Goal: Task Accomplishment & Management: Manage account settings

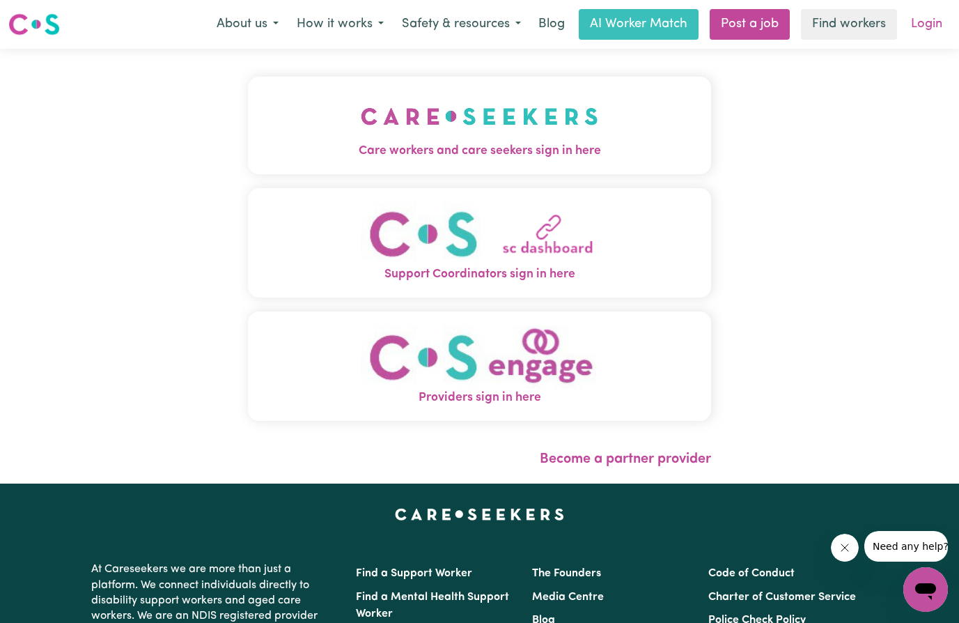
click at [932, 20] on link "Login" at bounding box center [927, 24] width 48 height 31
click at [932, 26] on link "Login" at bounding box center [927, 24] width 48 height 31
click at [453, 116] on img "Care workers and care seekers sign in here" at bounding box center [479, 117] width 237 height 52
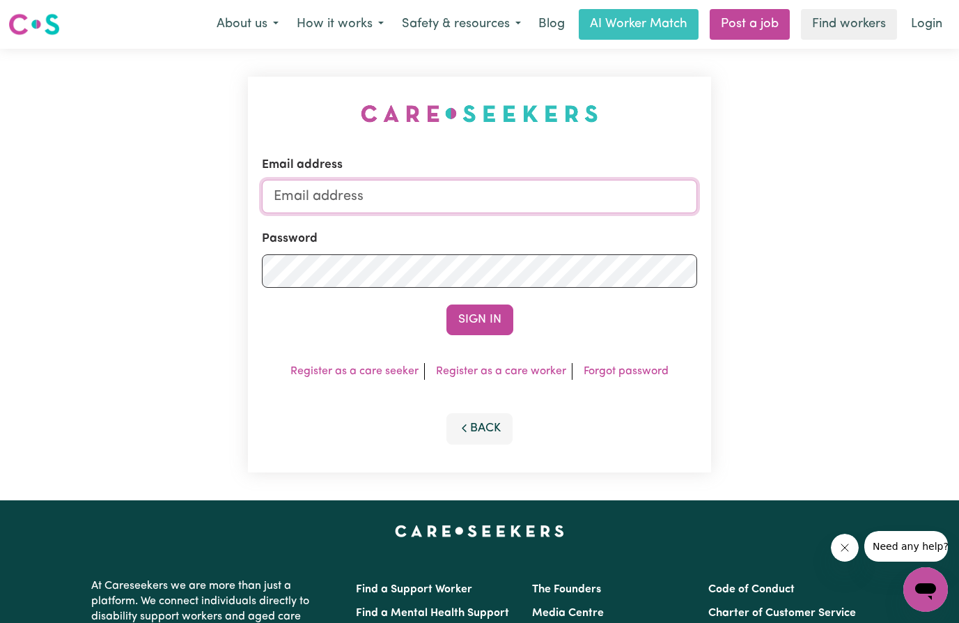
type input "[EMAIL_ADDRESS][DOMAIN_NAME]"
click at [476, 318] on button "Sign In" at bounding box center [479, 319] width 67 height 31
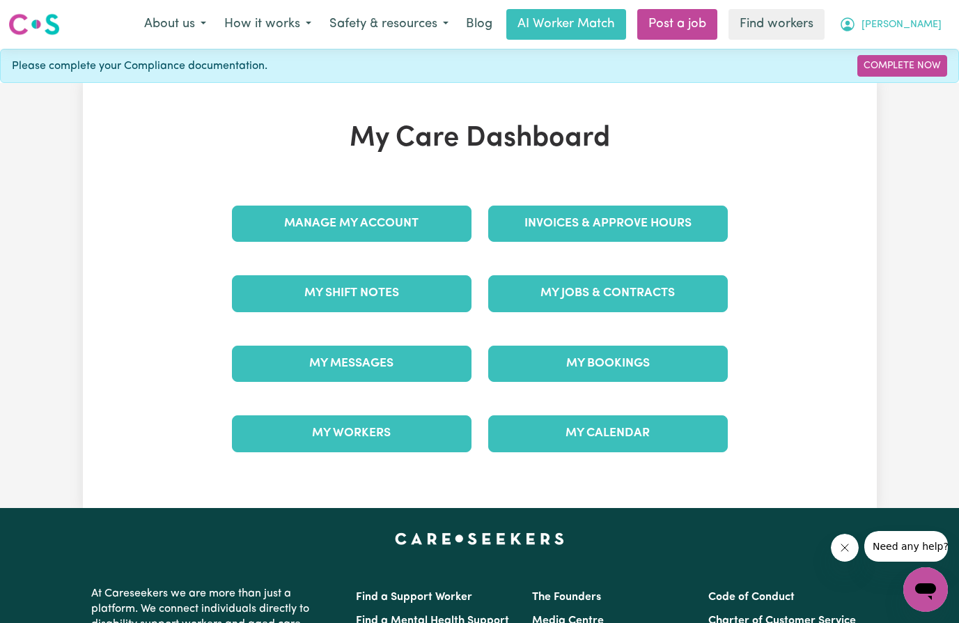
click at [914, 22] on span "[PERSON_NAME]" at bounding box center [901, 24] width 80 height 15
click at [907, 56] on link "My Dashboard" at bounding box center [895, 54] width 110 height 26
click at [917, 17] on button "[PERSON_NAME]" at bounding box center [890, 24] width 120 height 29
click at [923, 69] on link "Complete Now" at bounding box center [902, 66] width 90 height 22
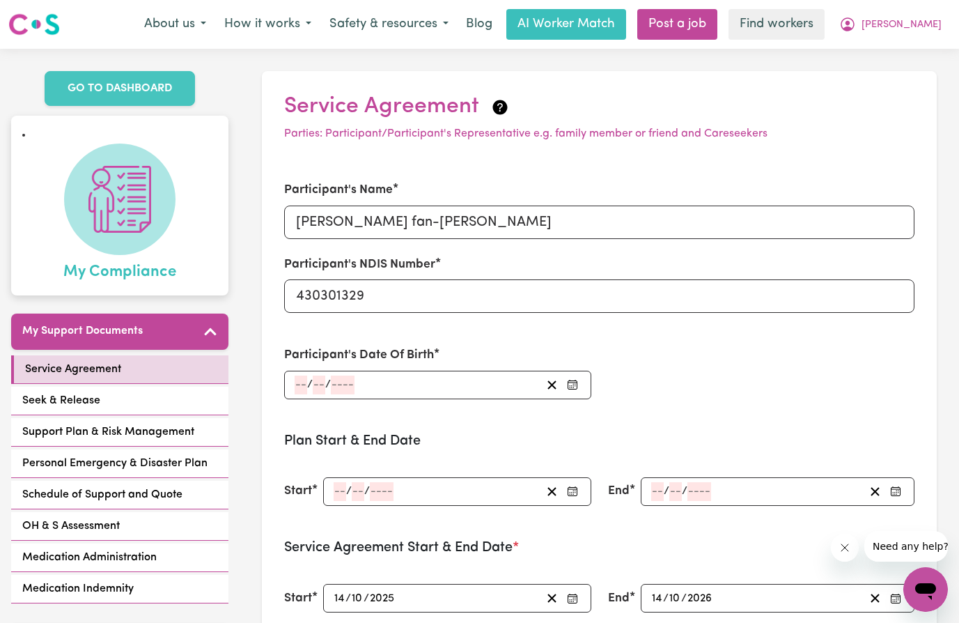
click at [102, 255] on span "My Compliance" at bounding box center [119, 269] width 113 height 29
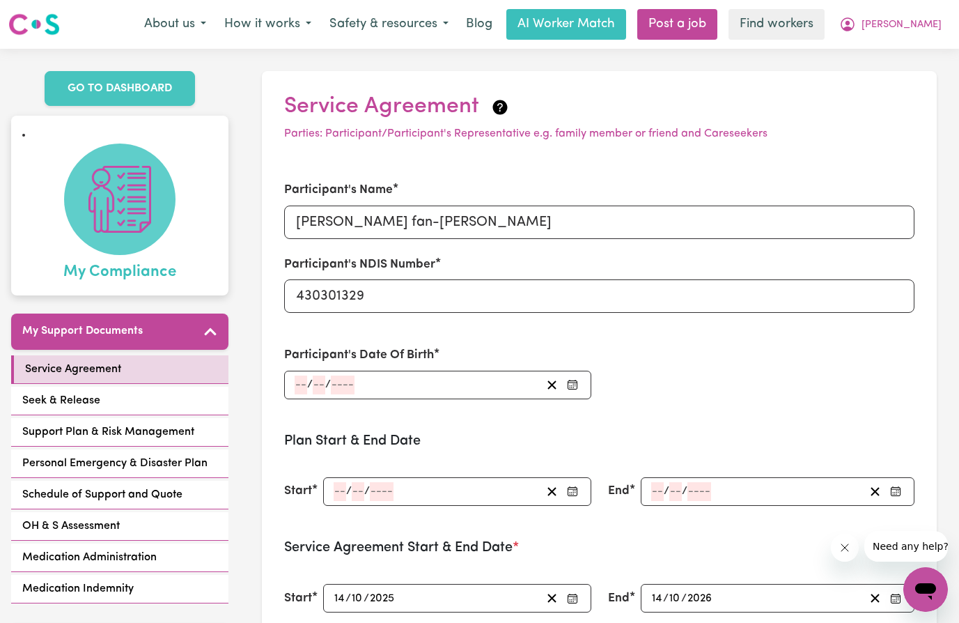
click at [117, 236] on span at bounding box center [119, 198] width 111 height 111
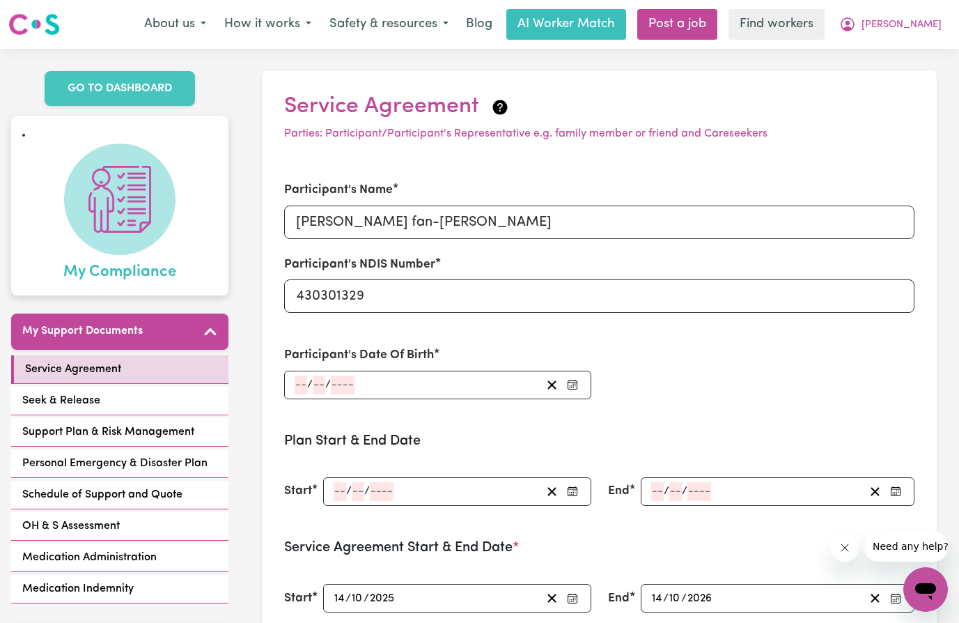
click at [132, 255] on span "My Compliance" at bounding box center [119, 269] width 113 height 29
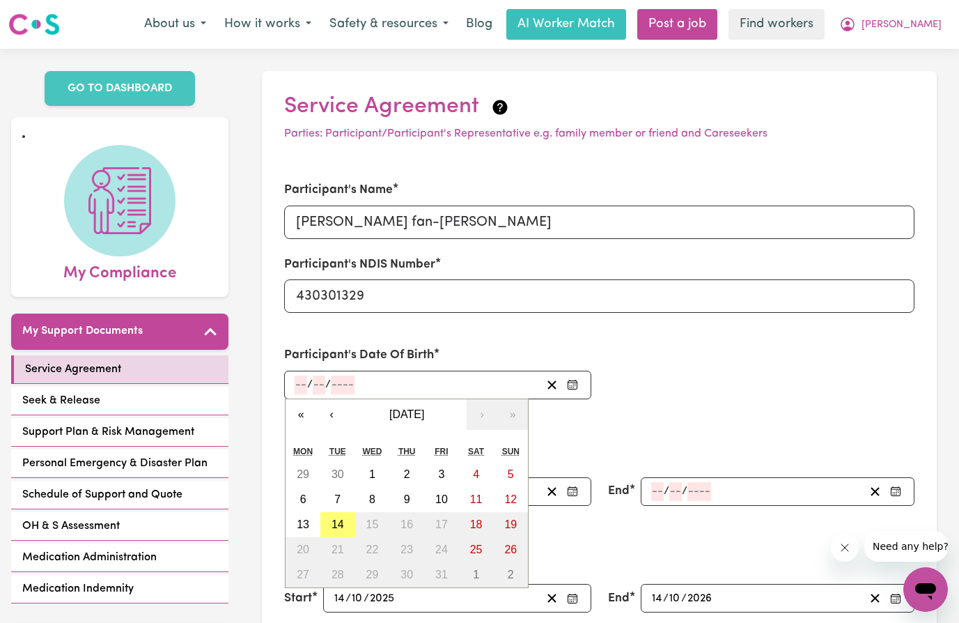
click at [300, 384] on input "number" at bounding box center [301, 384] width 13 height 19
type input "05"
type input "10"
type input "0002-10-05"
type input "5"
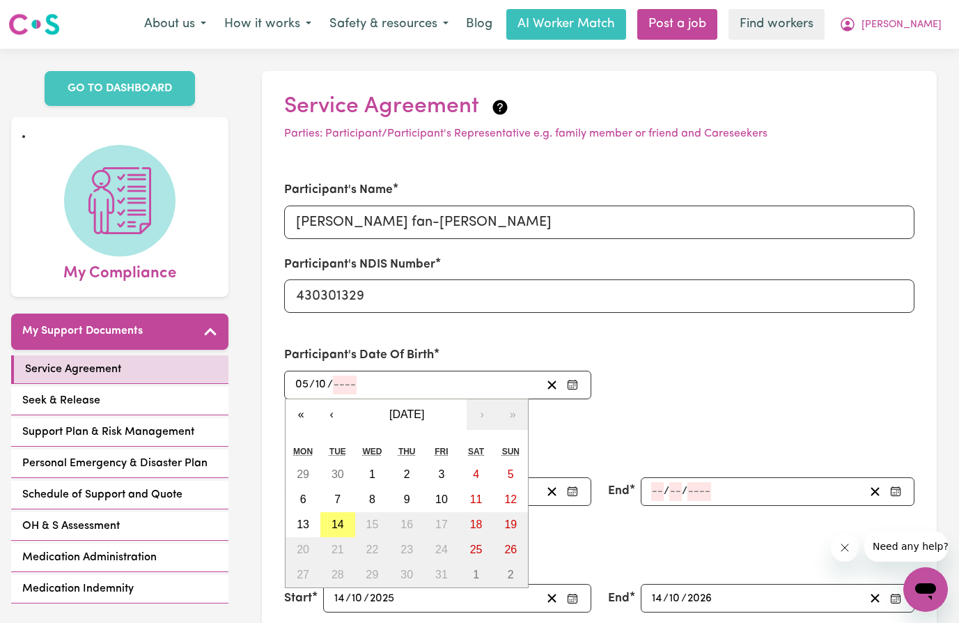
type input "2"
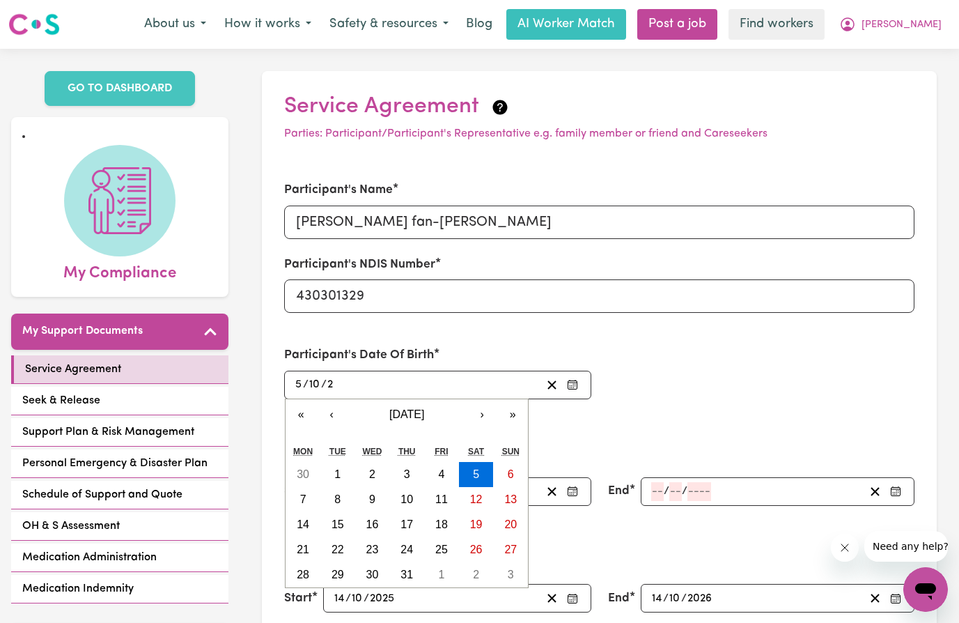
type input "0020-10-05"
type input "20"
type input "0200-10-05"
type input "200"
type input "[DATE]"
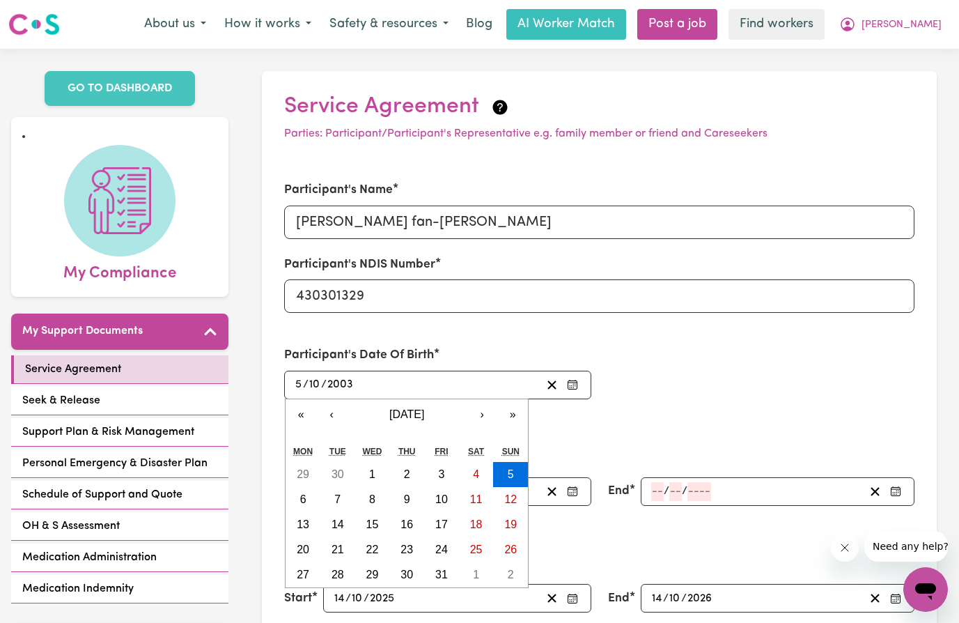
type input "2003"
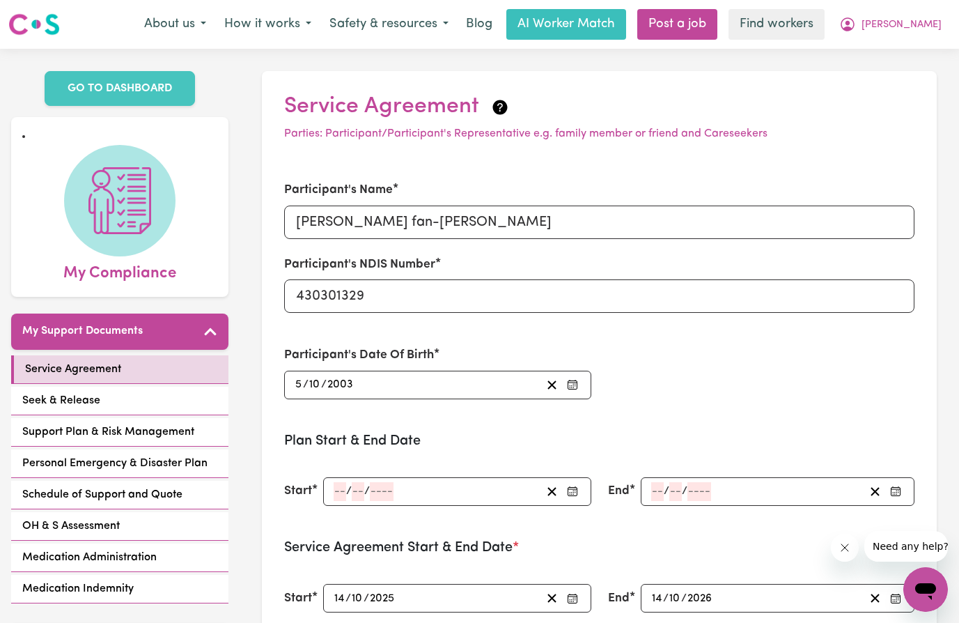
click at [715, 367] on div "Participant's Name [PERSON_NAME] fan-[PERSON_NAME] Participant's NDIS Number 43…" at bounding box center [599, 289] width 647 height 251
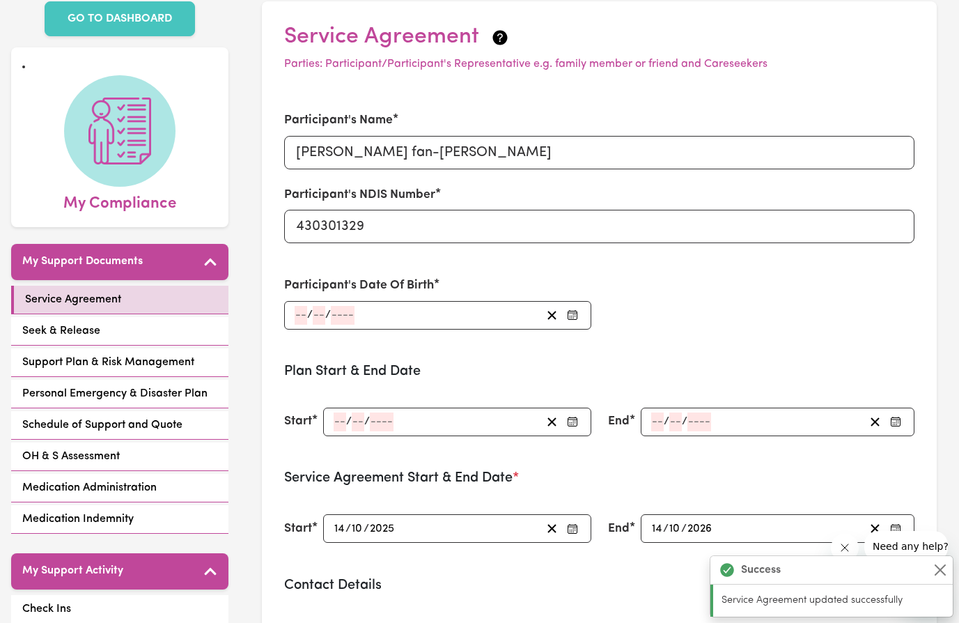
type input "[DATE]"
type input "5"
type input "10"
type input "2003"
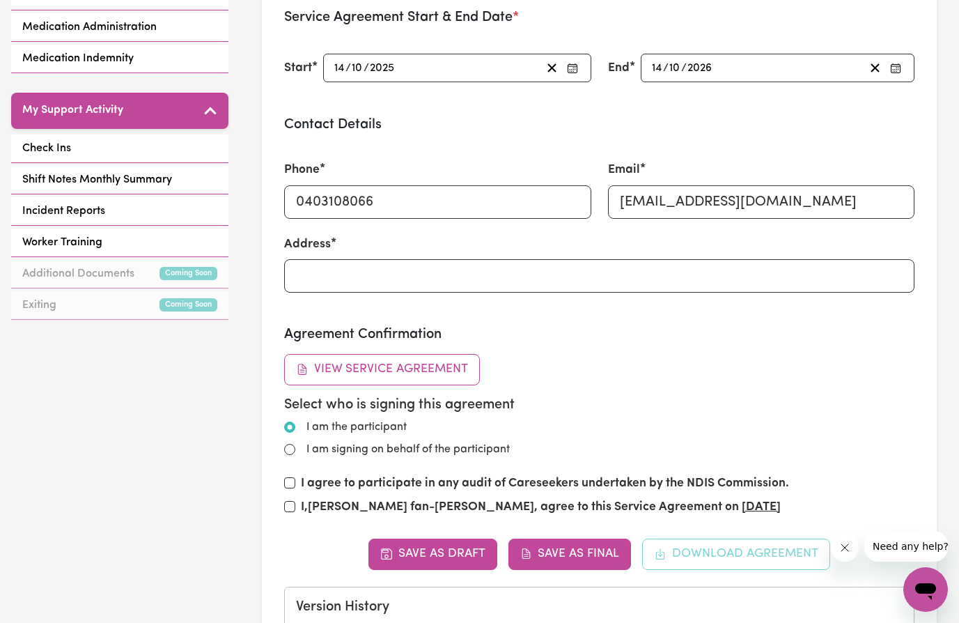
scroll to position [487, 0]
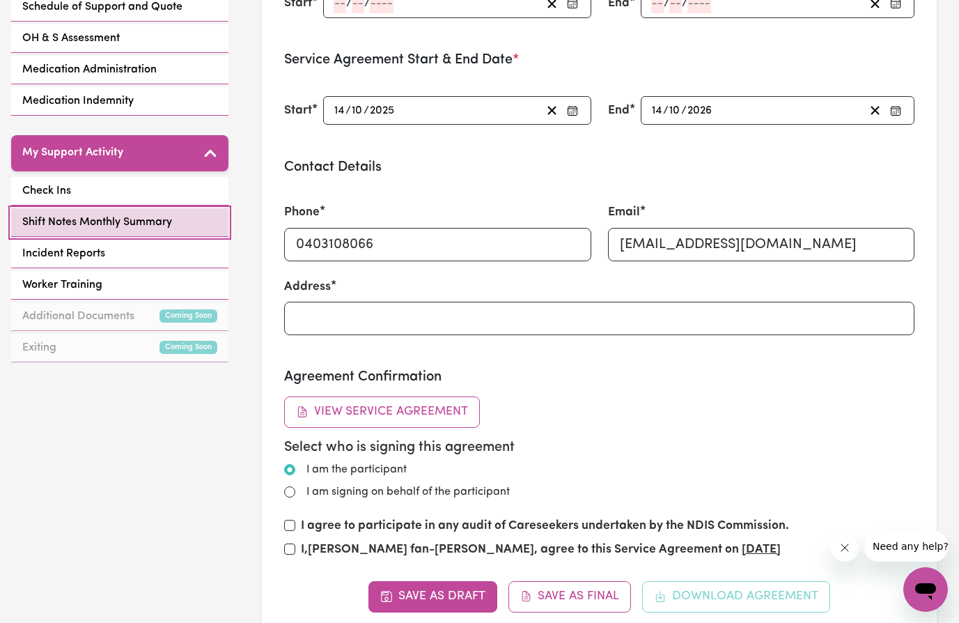
click at [122, 214] on span "Shift Notes Monthly Summary" at bounding box center [97, 222] width 150 height 17
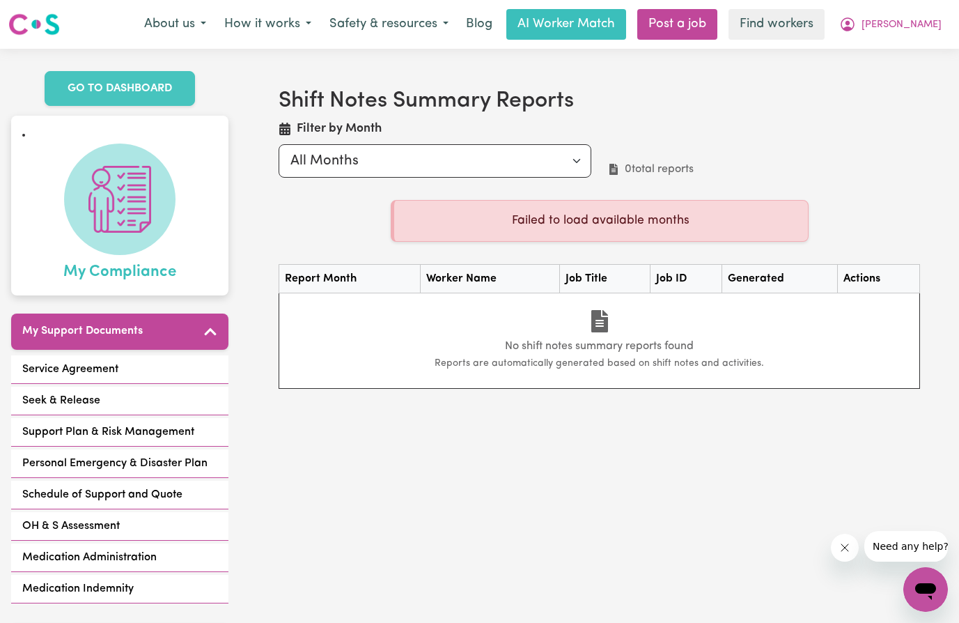
click at [110, 255] on span "My Compliance" at bounding box center [119, 269] width 113 height 29
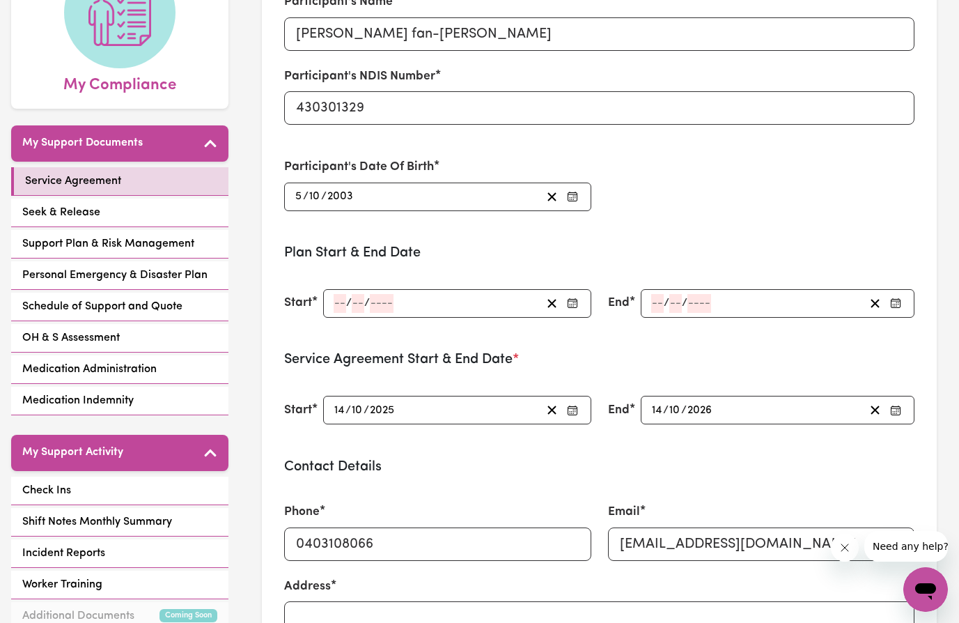
scroll to position [209, 0]
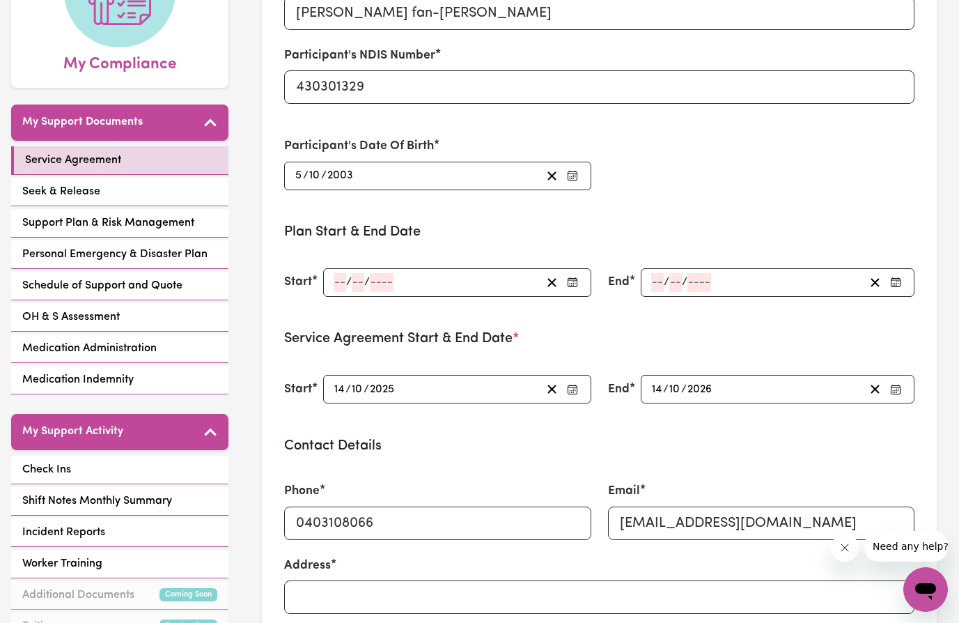
click at [410, 393] on div "[DATE] [DATE]" at bounding box center [436, 389] width 208 height 19
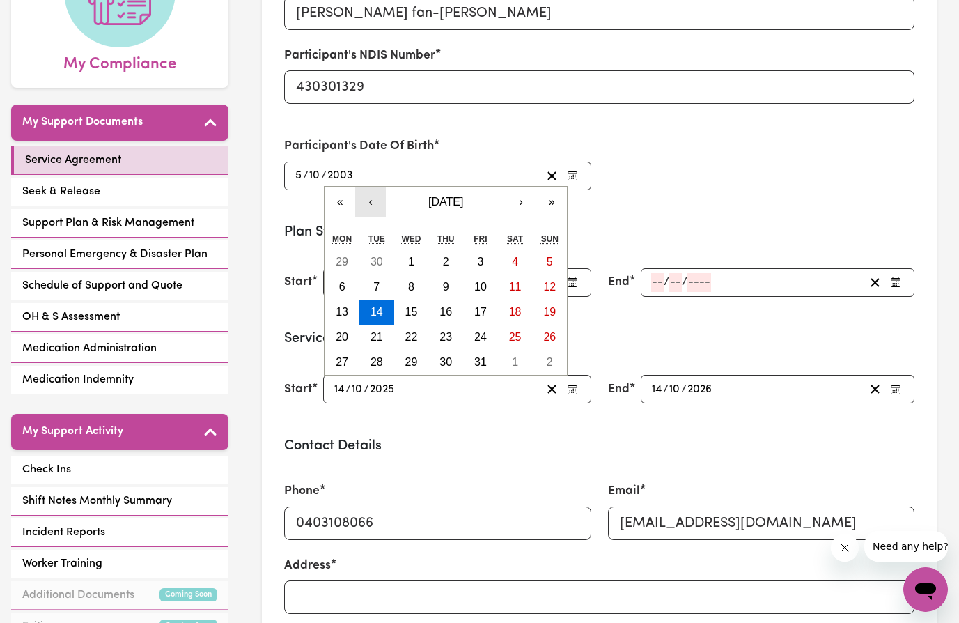
click at [369, 203] on button "‹" at bounding box center [370, 202] width 31 height 31
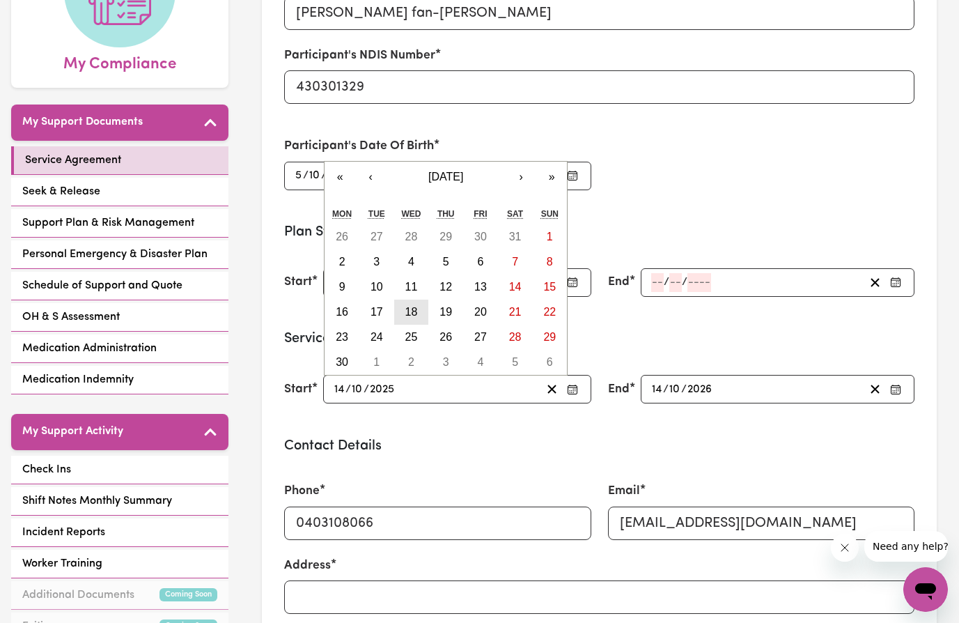
click at [411, 318] on abbr "18" at bounding box center [411, 312] width 13 height 12
type input "[DATE]"
type input "18"
type input "6"
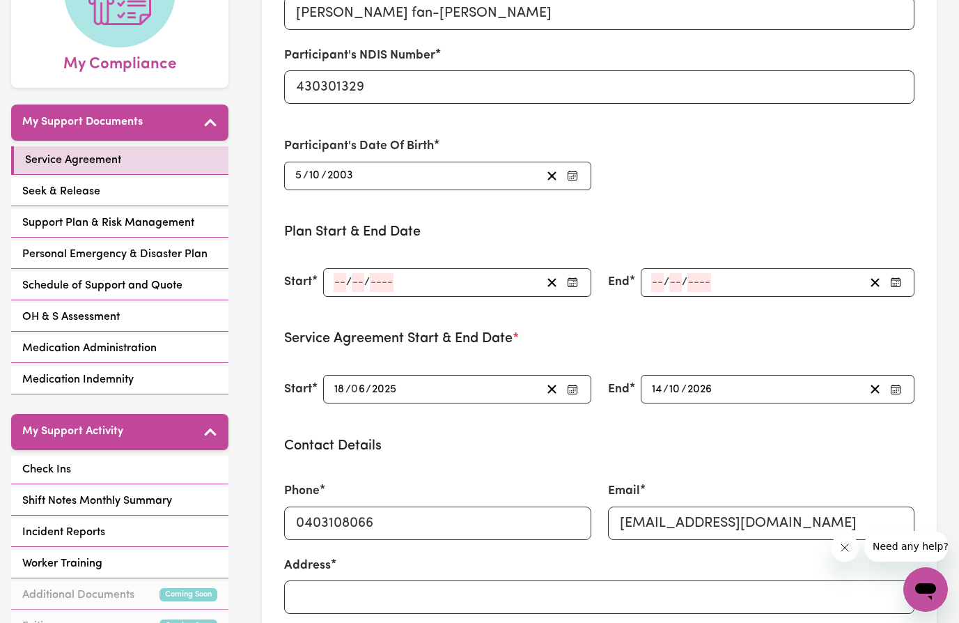
click at [679, 392] on input "10" at bounding box center [675, 389] width 13 height 19
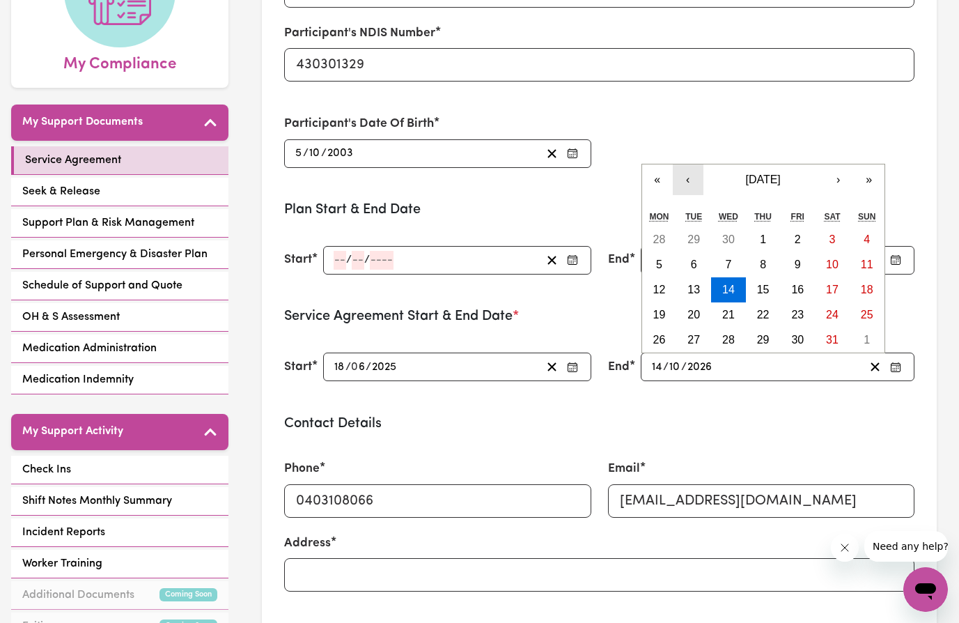
scroll to position [0, 0]
click at [687, 184] on div "Participant's Name [PERSON_NAME] fan-[PERSON_NAME] Participant's NDIS Number 43…" at bounding box center [599, 58] width 647 height 251
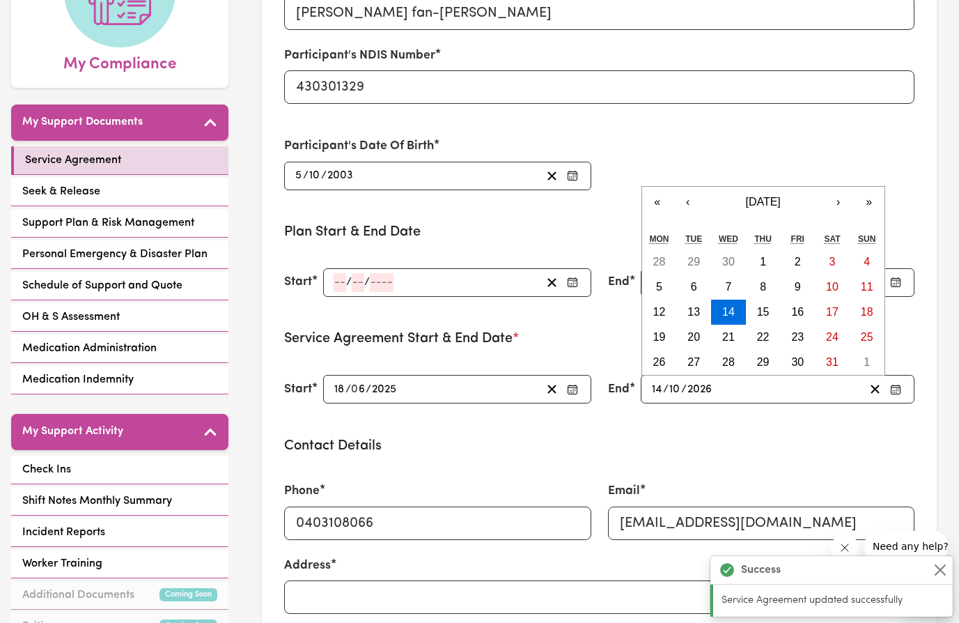
click at [674, 388] on input "10" at bounding box center [675, 389] width 13 height 19
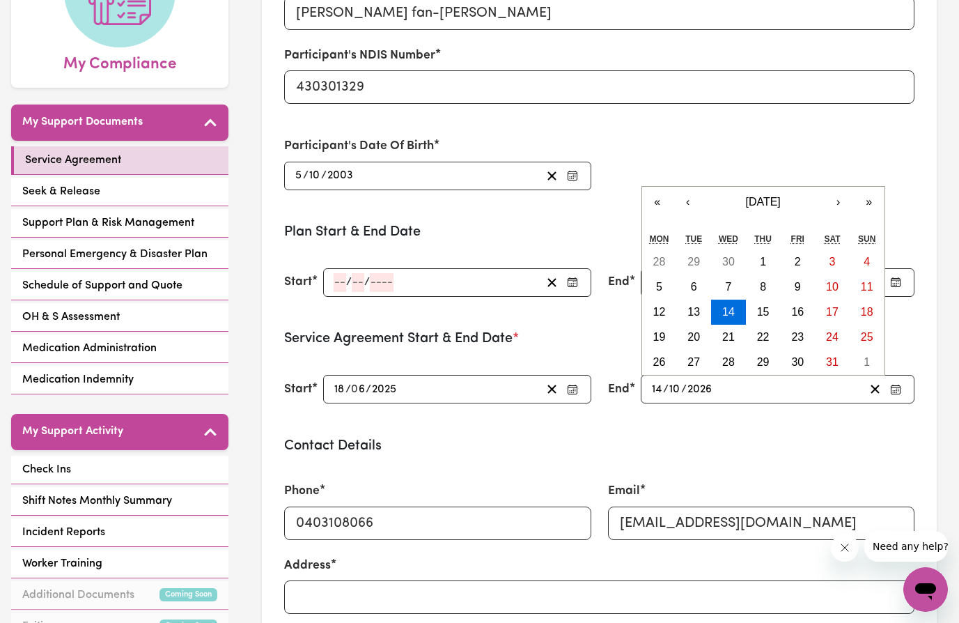
type input "0"
type input "[DATE]"
type input "6"
click at [658, 388] on input "14" at bounding box center [657, 389] width 12 height 19
type input "[DATE]"
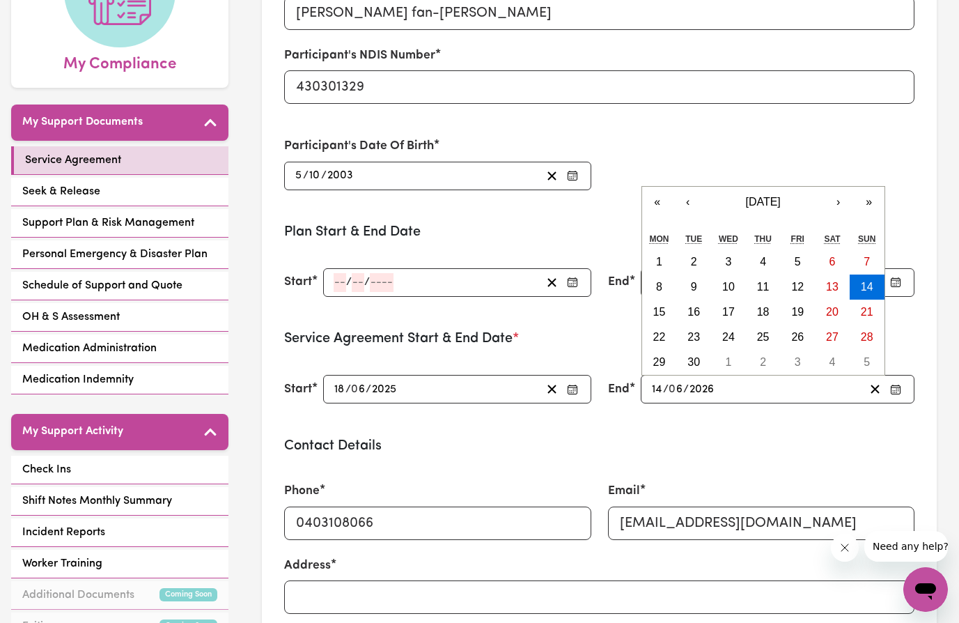
type input "1"
type input "[DATE]"
type input "18"
click at [683, 430] on form "Participant's Name [PERSON_NAME]-[PERSON_NAME] Participant's NDIS Number 430301…" at bounding box center [599, 488] width 630 height 1066
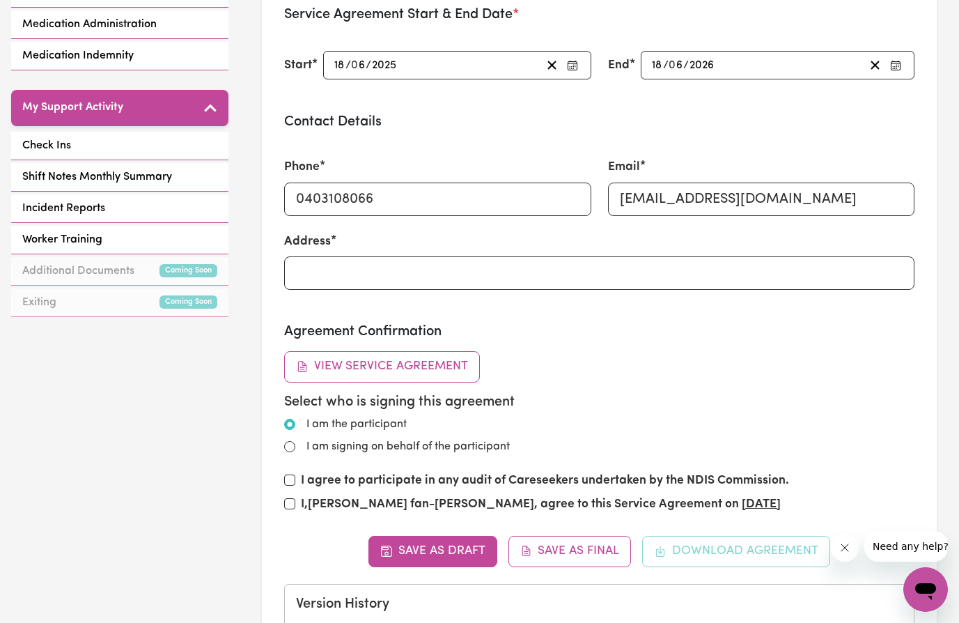
scroll to position [627, 0]
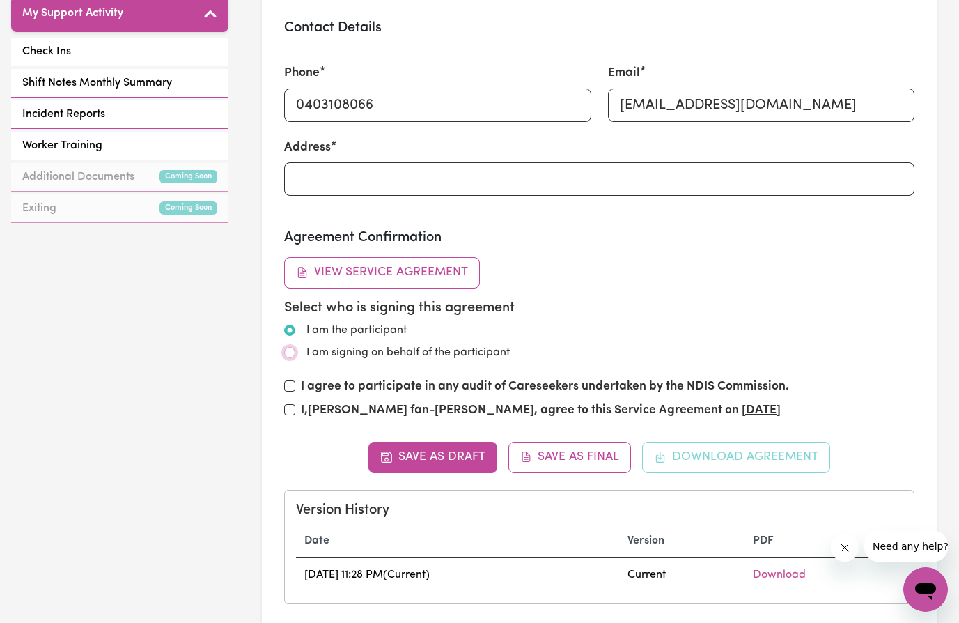
click at [285, 356] on input "I am signing on behalf of the participant" at bounding box center [289, 352] width 11 height 11
radio input "true"
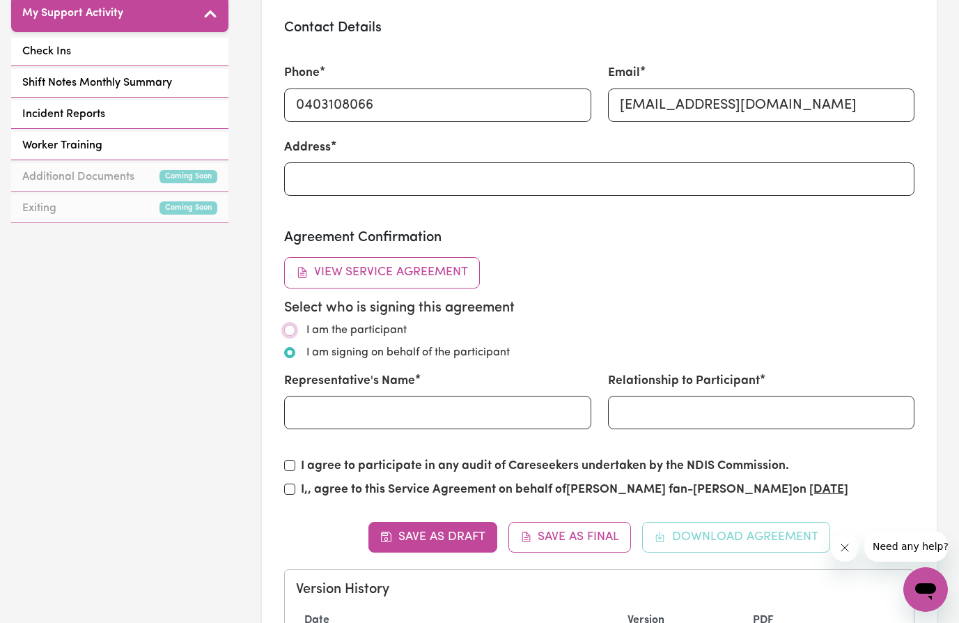
click at [292, 332] on input "I am the participant" at bounding box center [289, 330] width 11 height 11
radio input "true"
radio input "false"
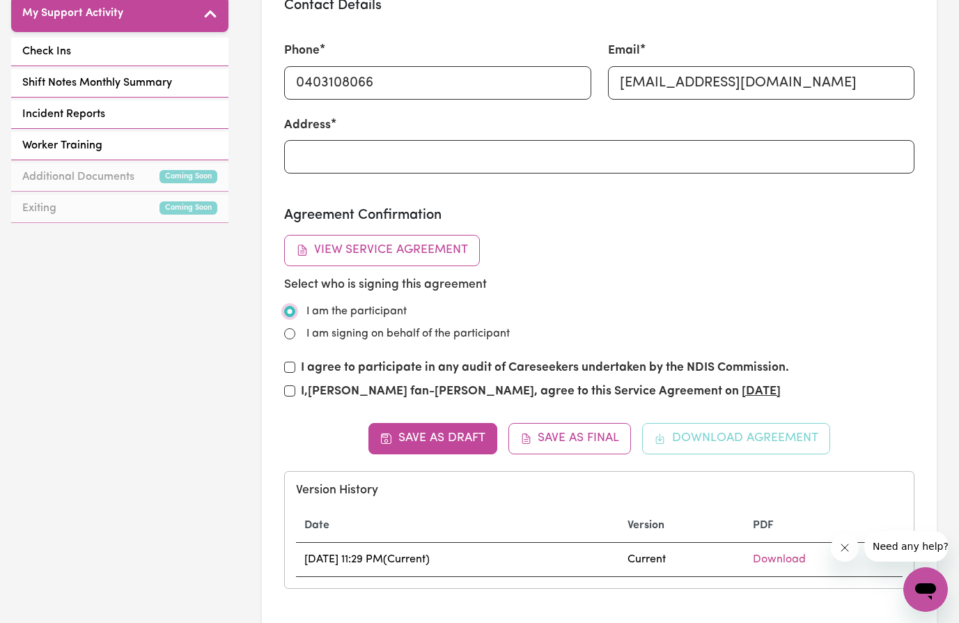
scroll to position [0, 0]
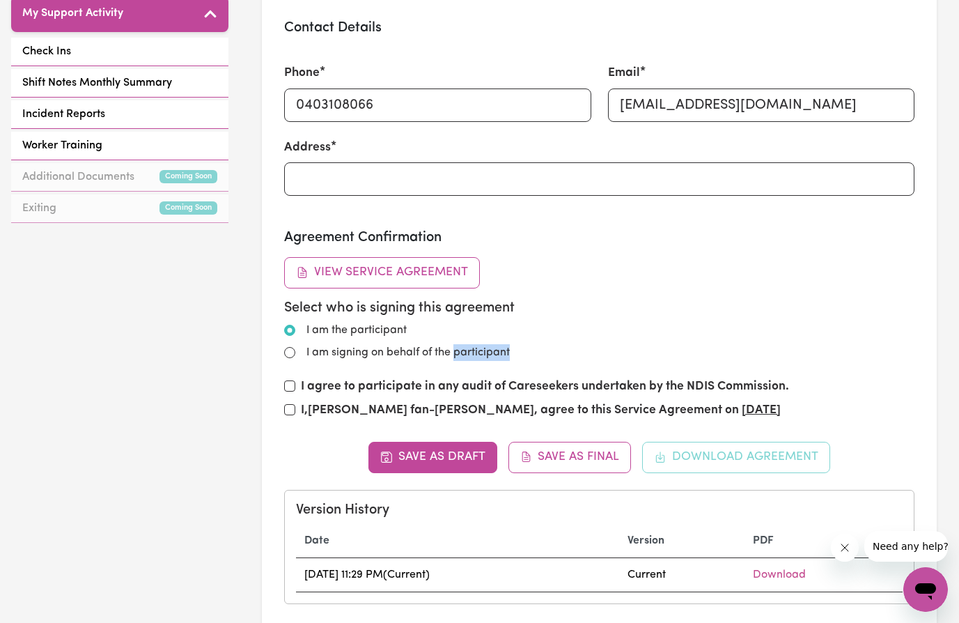
drag, startPoint x: 516, startPoint y: 348, endPoint x: 456, endPoint y: 354, distance: 60.3
click at [456, 354] on div "I am signing on behalf of the participant" at bounding box center [599, 352] width 630 height 17
copy label "participant"
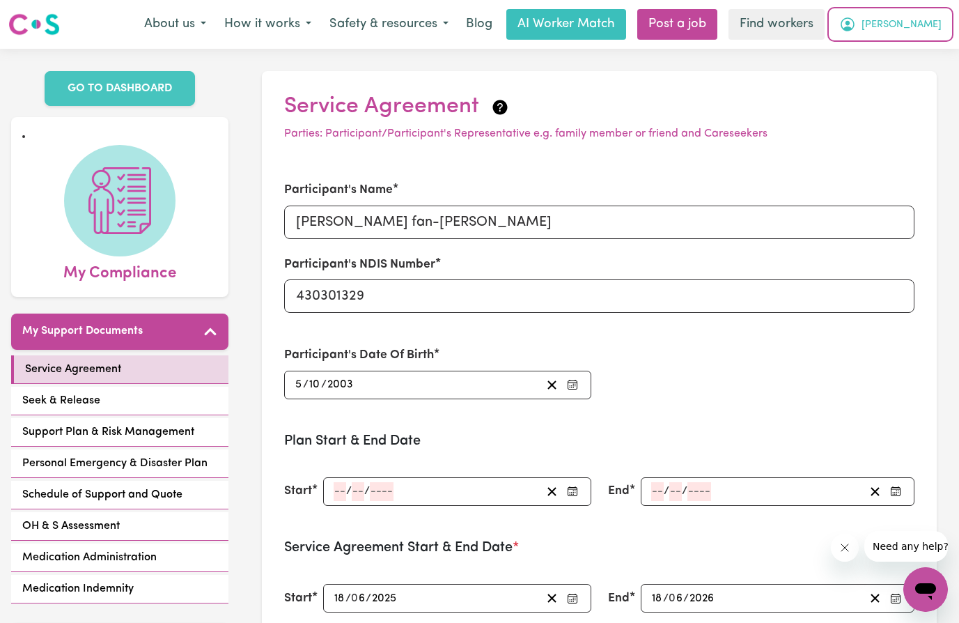
click at [922, 30] on span "[PERSON_NAME]" at bounding box center [901, 24] width 80 height 15
click at [891, 55] on link "My Dashboard" at bounding box center [895, 54] width 110 height 26
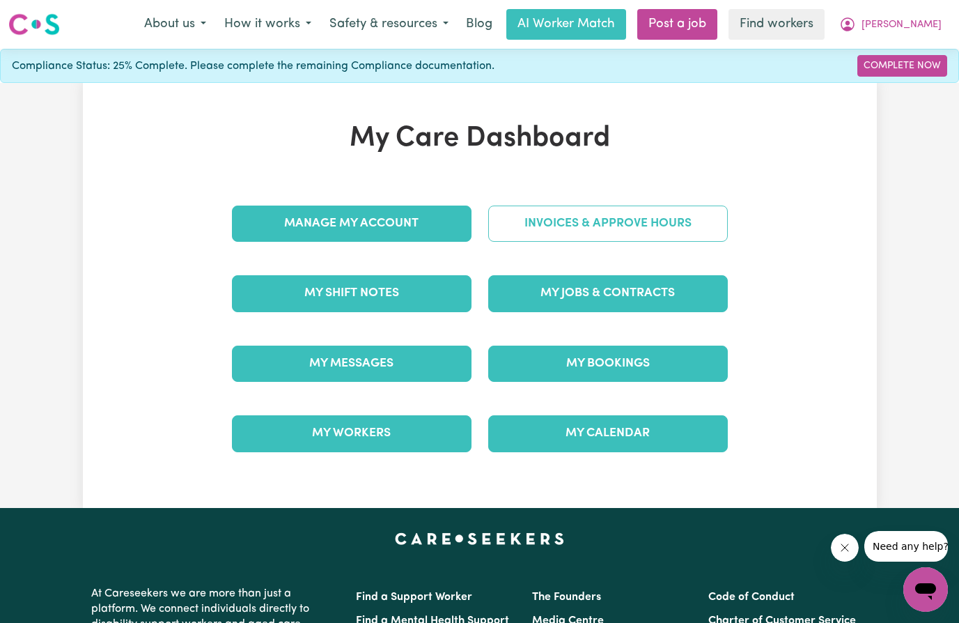
click at [582, 212] on link "Invoices & Approve Hours" at bounding box center [608, 223] width 240 height 36
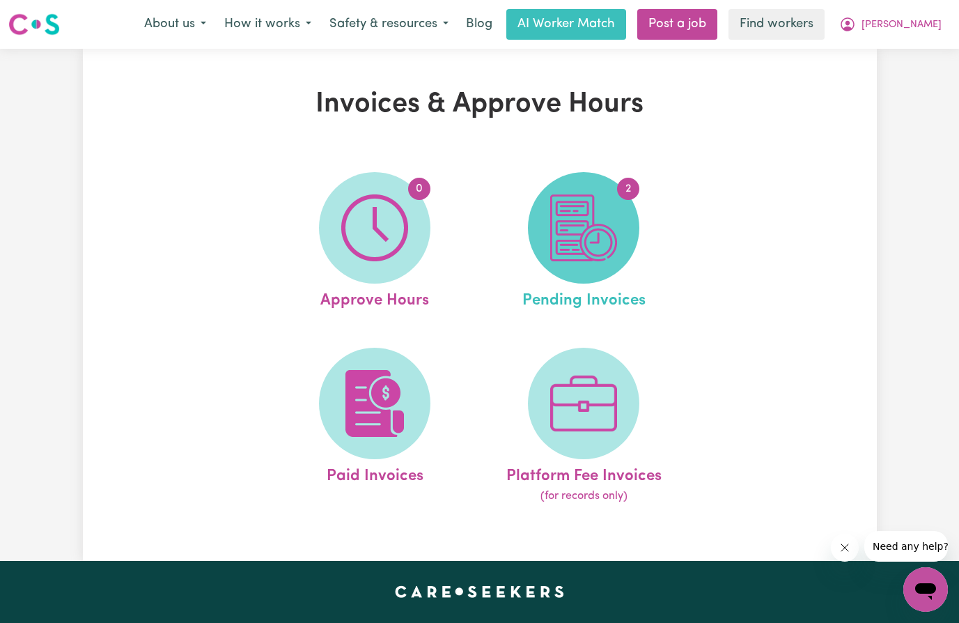
click at [600, 263] on span "2" at bounding box center [583, 227] width 111 height 111
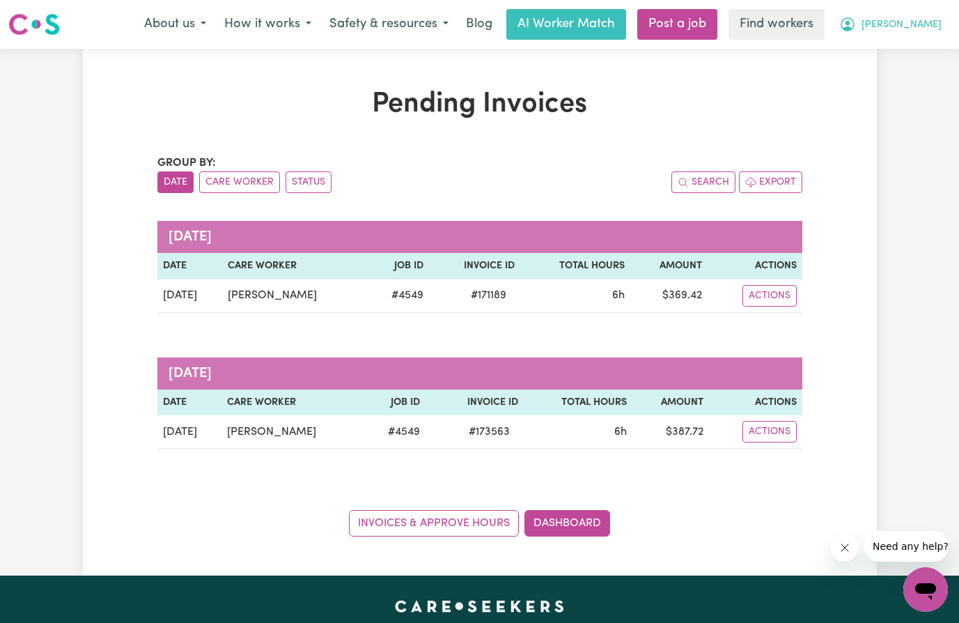
click at [918, 24] on span "[PERSON_NAME]" at bounding box center [901, 24] width 80 height 15
click at [909, 60] on link "My Dashboard" at bounding box center [895, 54] width 110 height 26
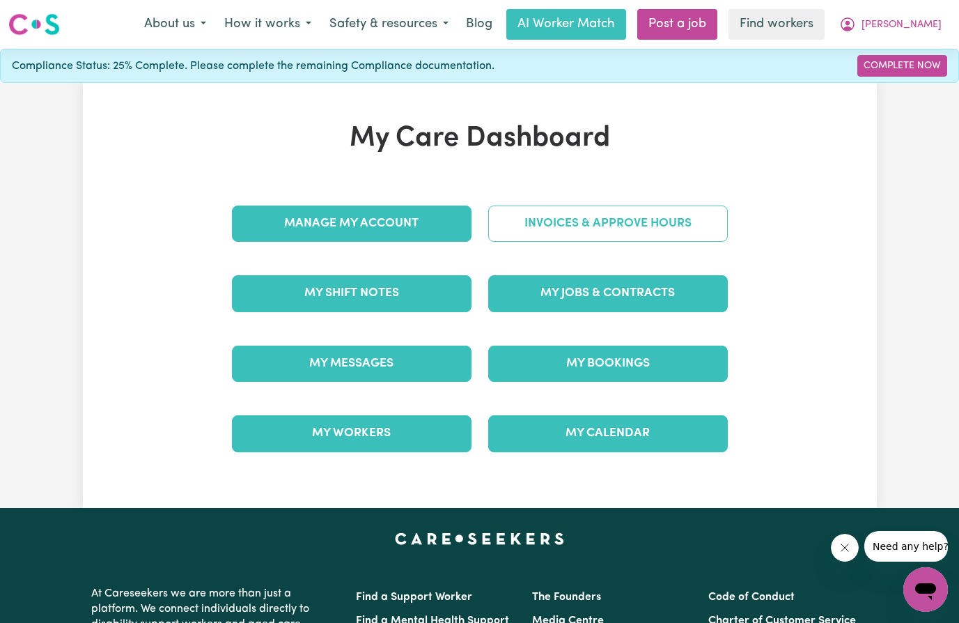
click at [593, 237] on link "Invoices & Approve Hours" at bounding box center [608, 223] width 240 height 36
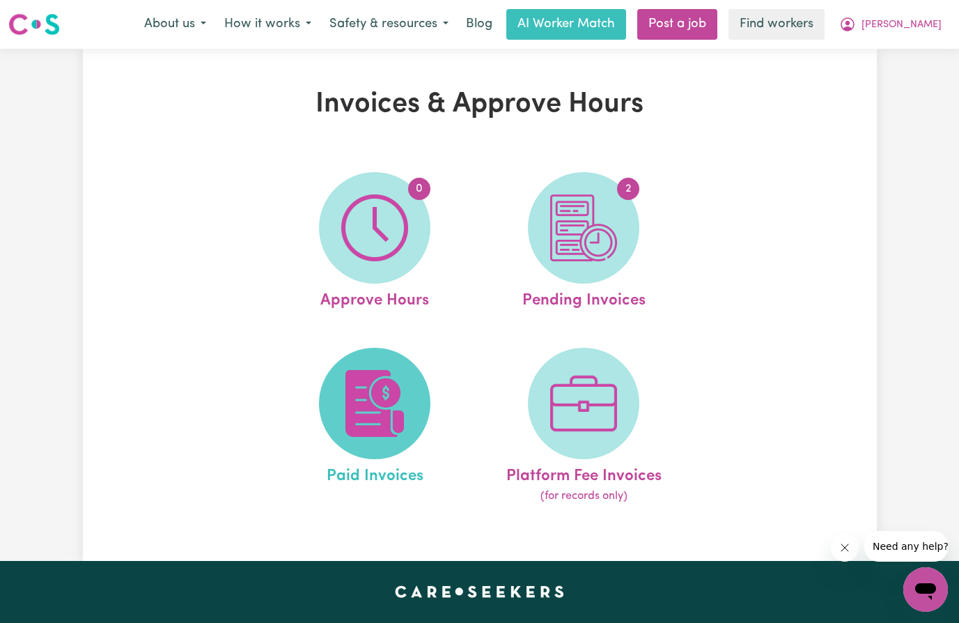
click at [379, 402] on img at bounding box center [374, 403] width 67 height 67
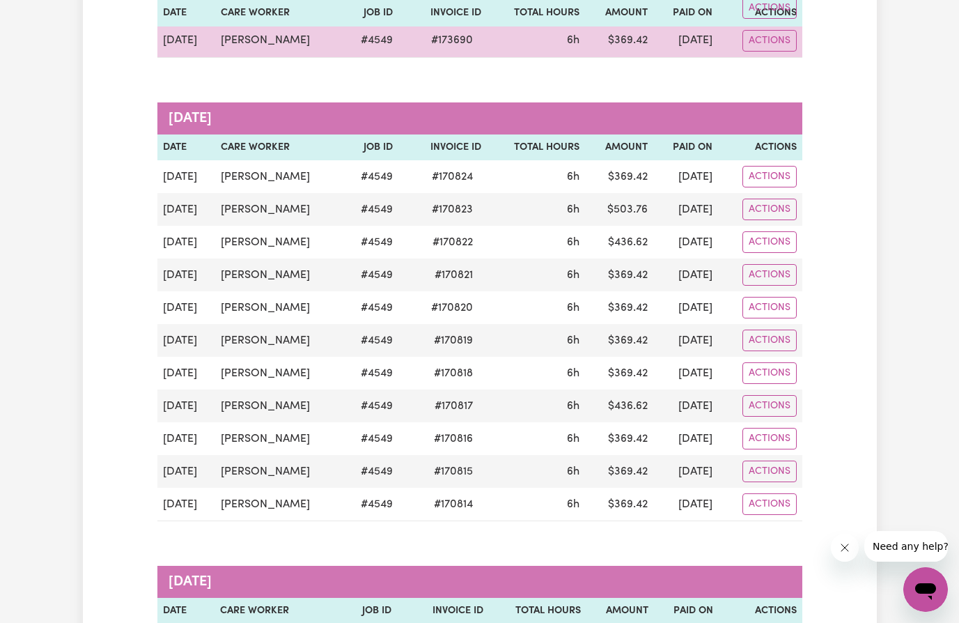
scroll to position [766, 0]
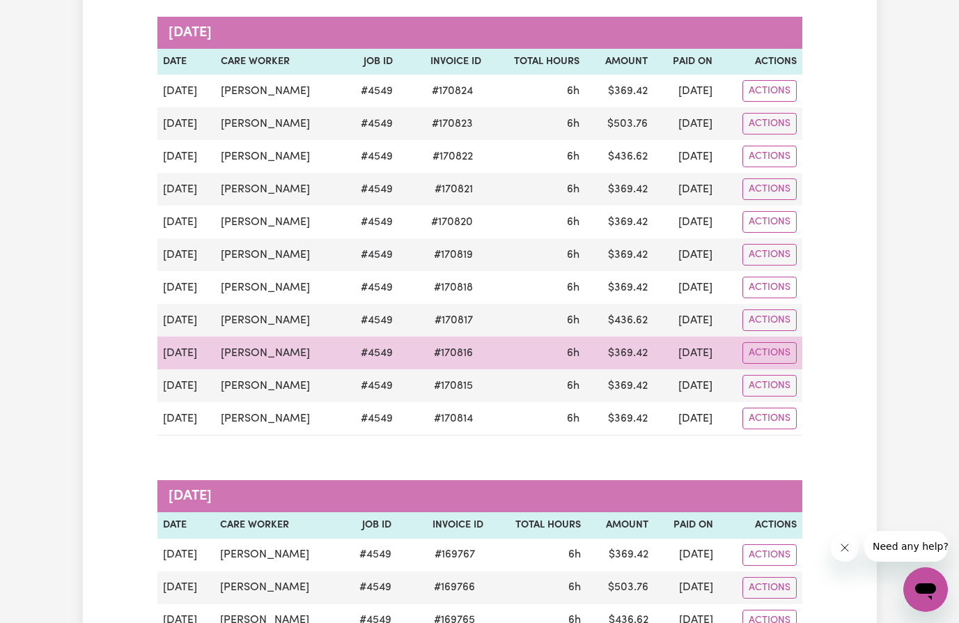
click at [435, 359] on span "# 170816" at bounding box center [454, 353] width 56 height 17
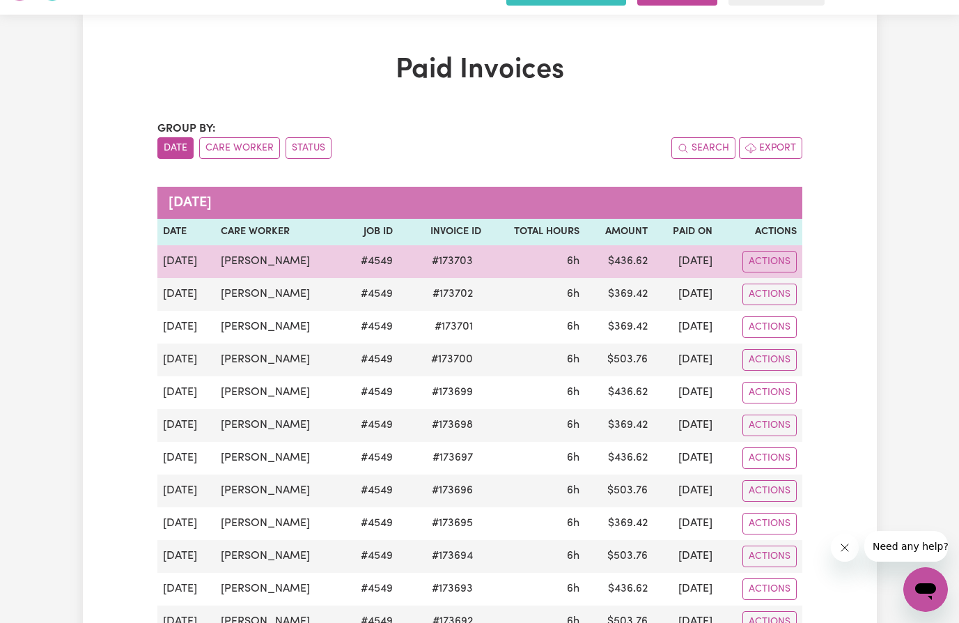
scroll to position [0, 0]
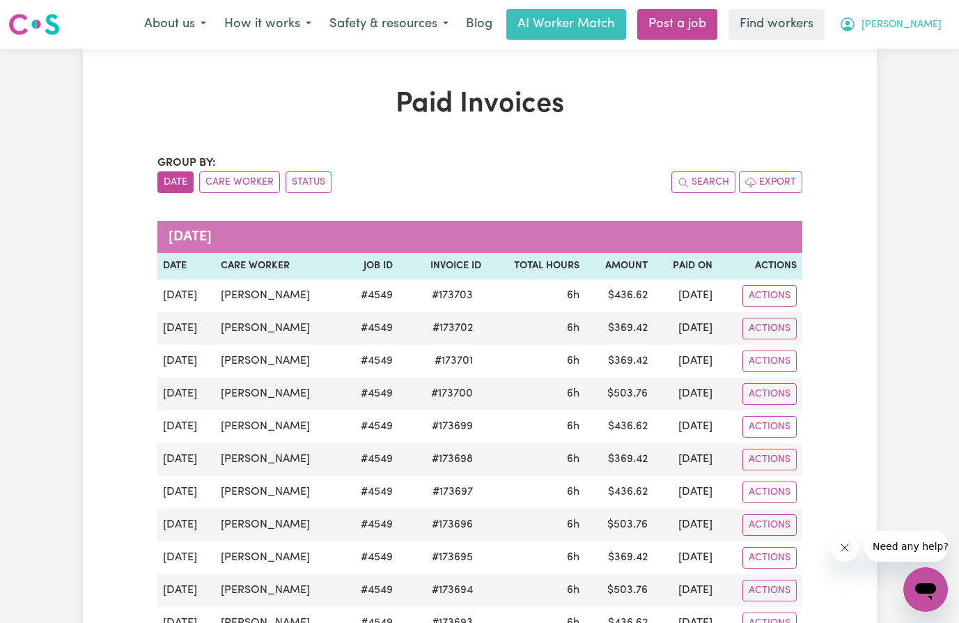
click at [912, 26] on span "[PERSON_NAME]" at bounding box center [901, 24] width 80 height 15
click at [905, 58] on link "My Dashboard" at bounding box center [895, 54] width 110 height 26
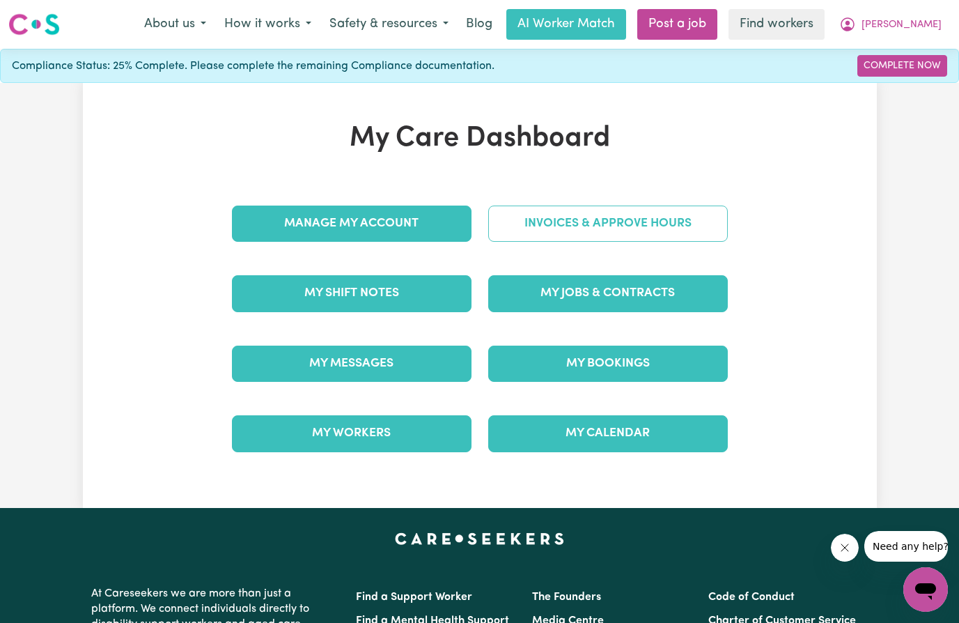
click at [605, 226] on link "Invoices & Approve Hours" at bounding box center [608, 223] width 240 height 36
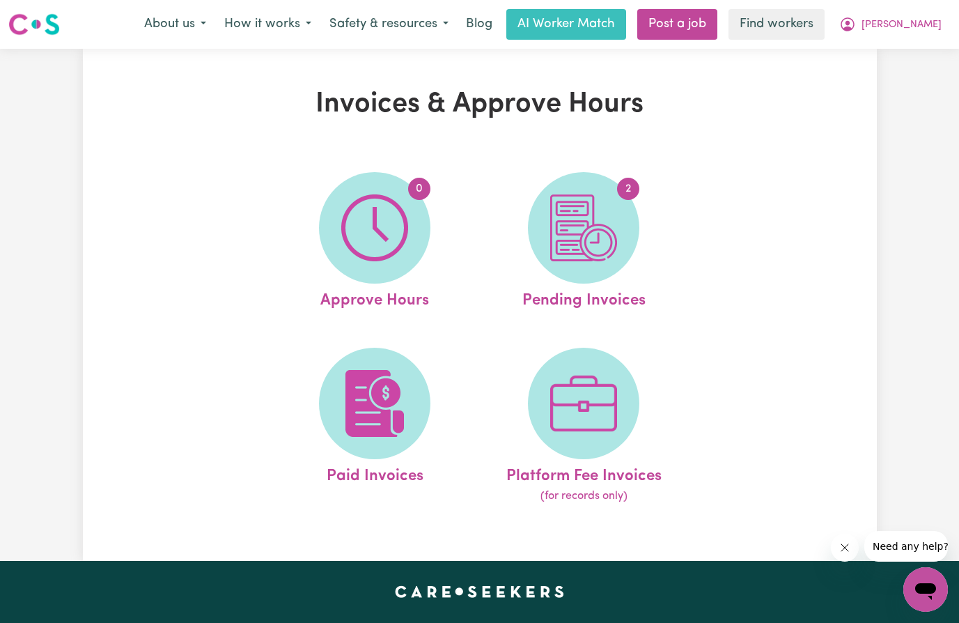
click at [605, 226] on img at bounding box center [583, 227] width 67 height 67
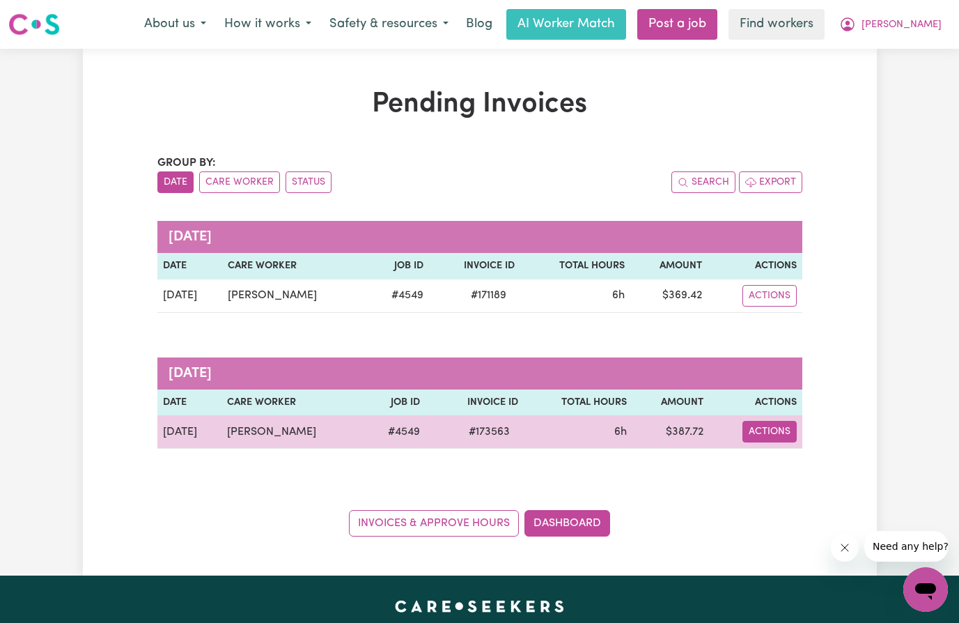
click at [763, 428] on button "Actions" at bounding box center [769, 432] width 54 height 22
click at [822, 465] on link "Download Invoice" at bounding box center [812, 464] width 127 height 28
